Goal: Task Accomplishment & Management: Complete application form

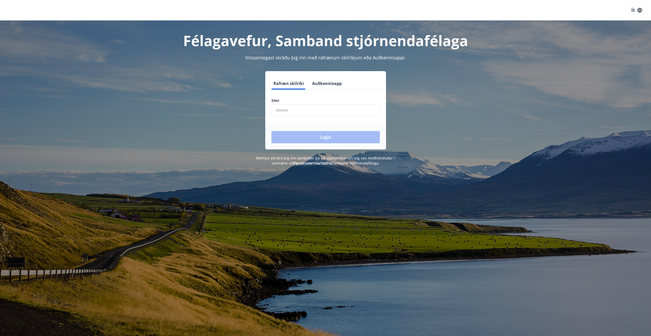
click at [297, 112] on input "phone" at bounding box center [325, 110] width 108 height 13
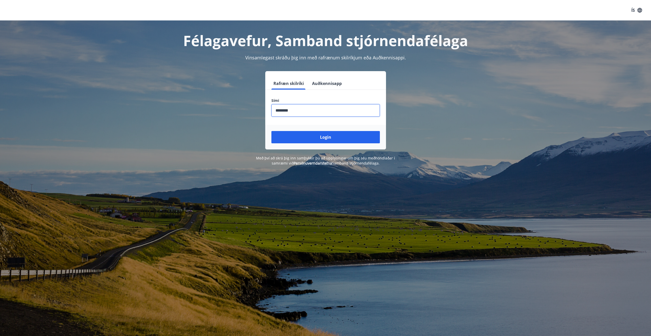
type input "********"
click at [271, 131] on button "Login" at bounding box center [325, 137] width 108 height 12
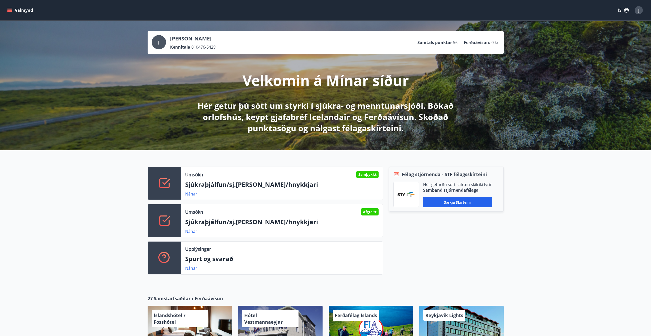
click at [11, 9] on icon "menu" at bounding box center [9, 9] width 5 height 1
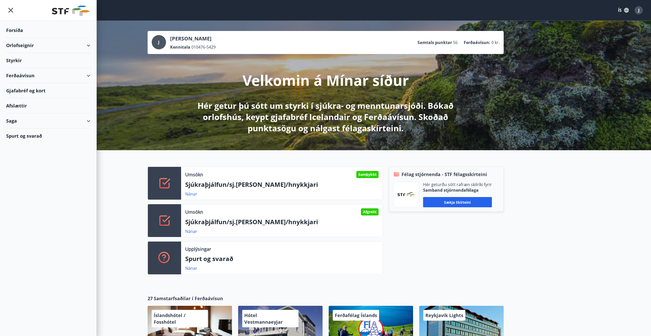
click at [12, 61] on div "Styrkir" at bounding box center [48, 60] width 84 height 15
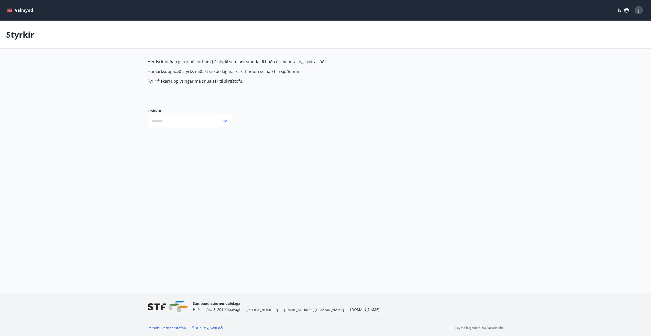
type input "***"
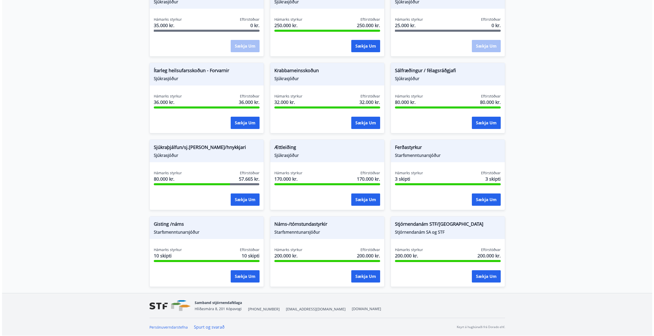
scroll to position [123, 0]
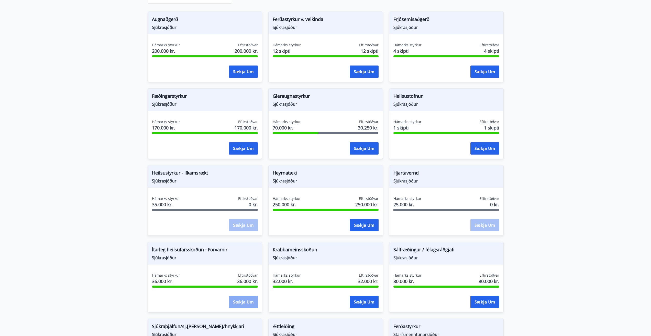
click at [245, 303] on button "Sækja um" at bounding box center [243, 301] width 29 height 12
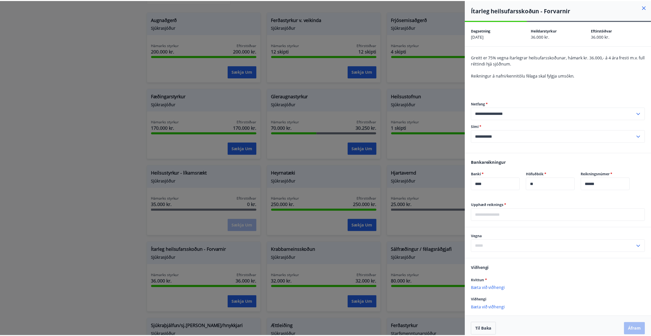
scroll to position [6, 0]
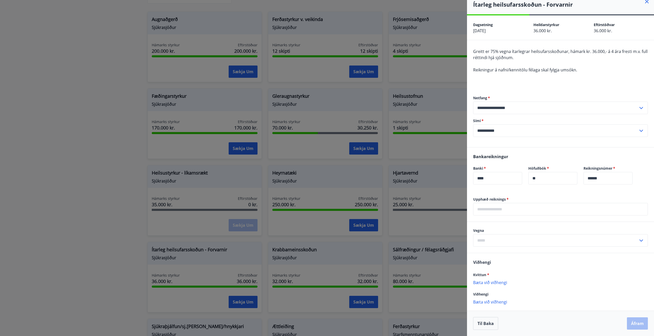
click at [645, 3] on icon at bounding box center [647, 2] width 4 height 4
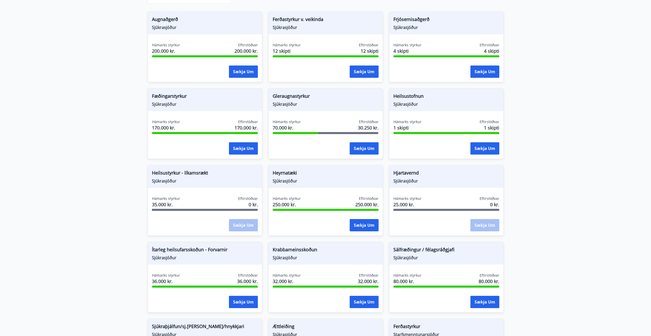
scroll to position [0, 0]
